Goal: Task Accomplishment & Management: Manage account settings

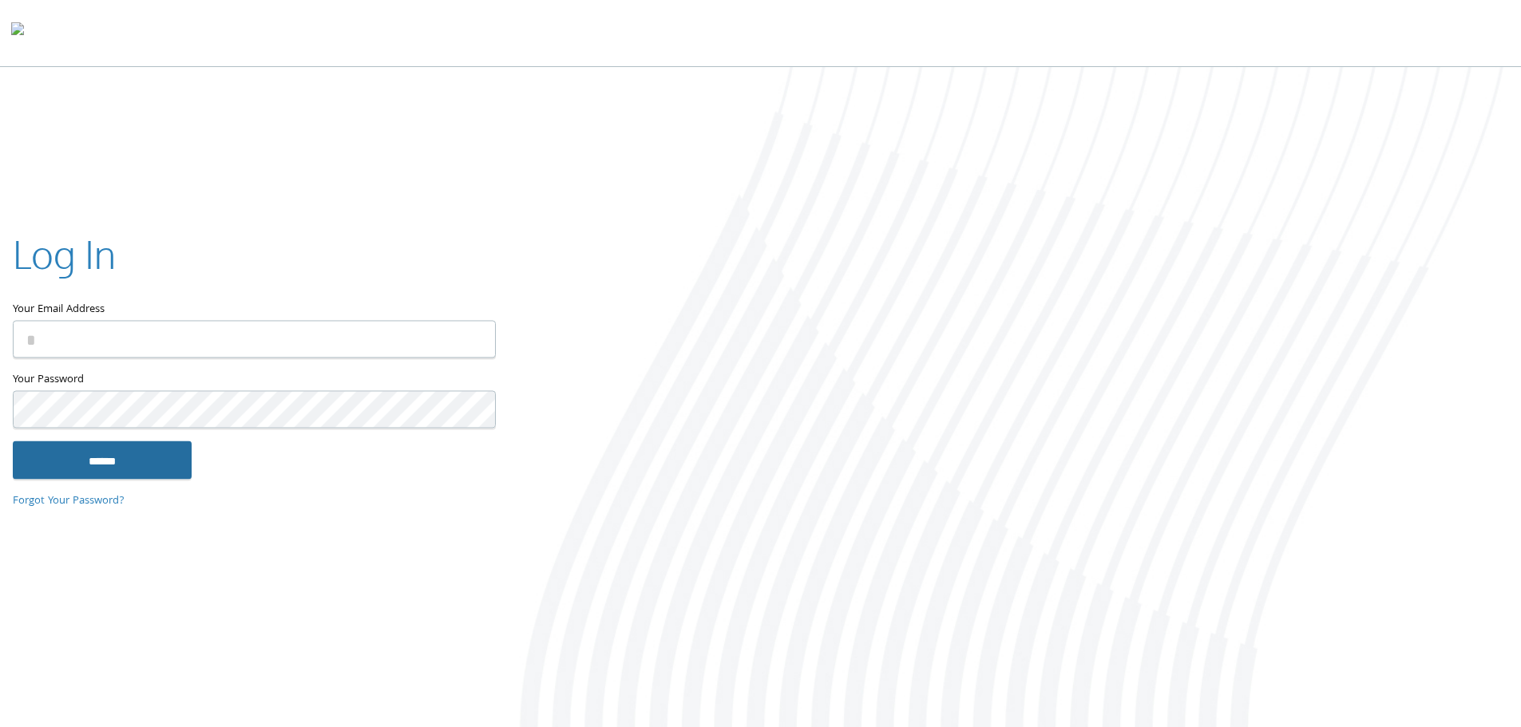
type input "**********"
click at [124, 468] on input "******" at bounding box center [102, 460] width 179 height 38
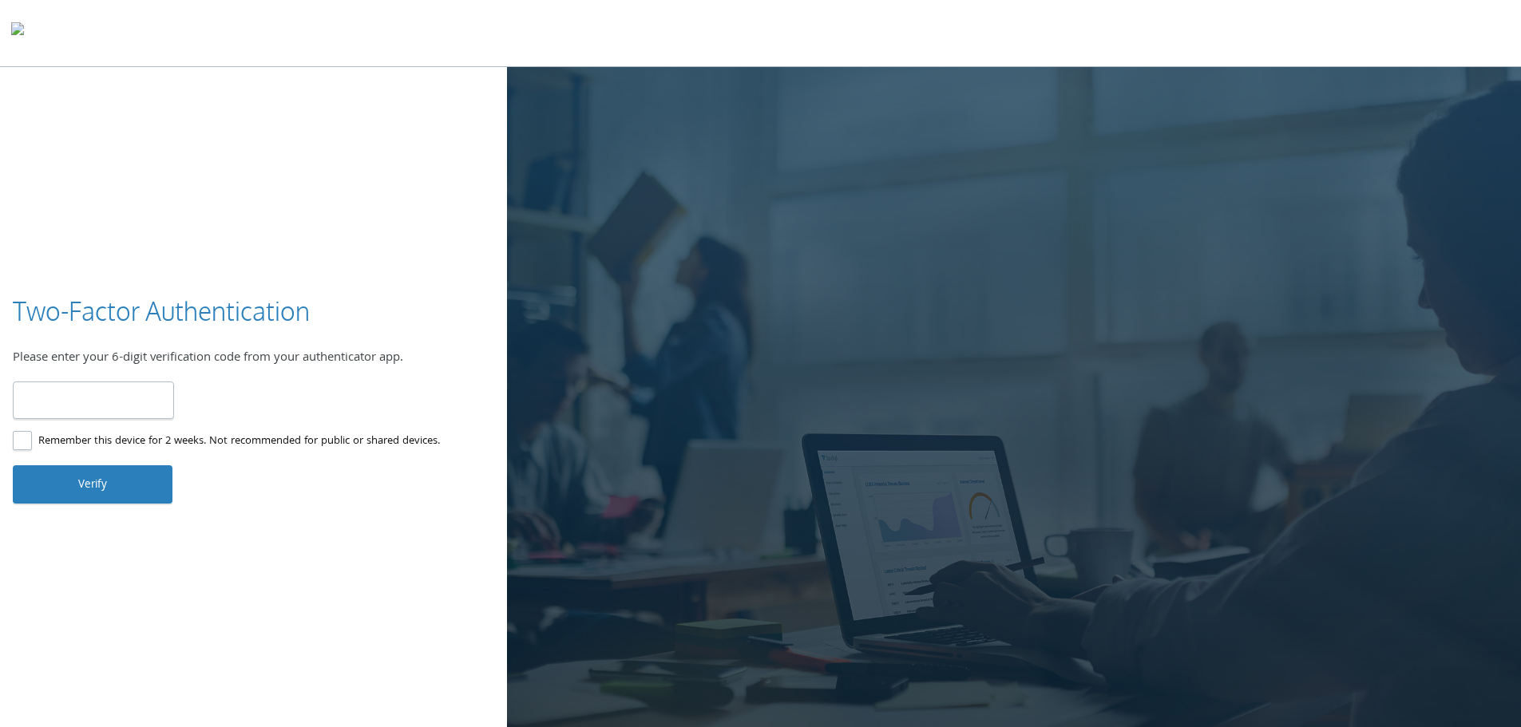
click at [70, 393] on input "number" at bounding box center [93, 401] width 161 height 38
type input "******"
